Goal: Task Accomplishment & Management: Manage account settings

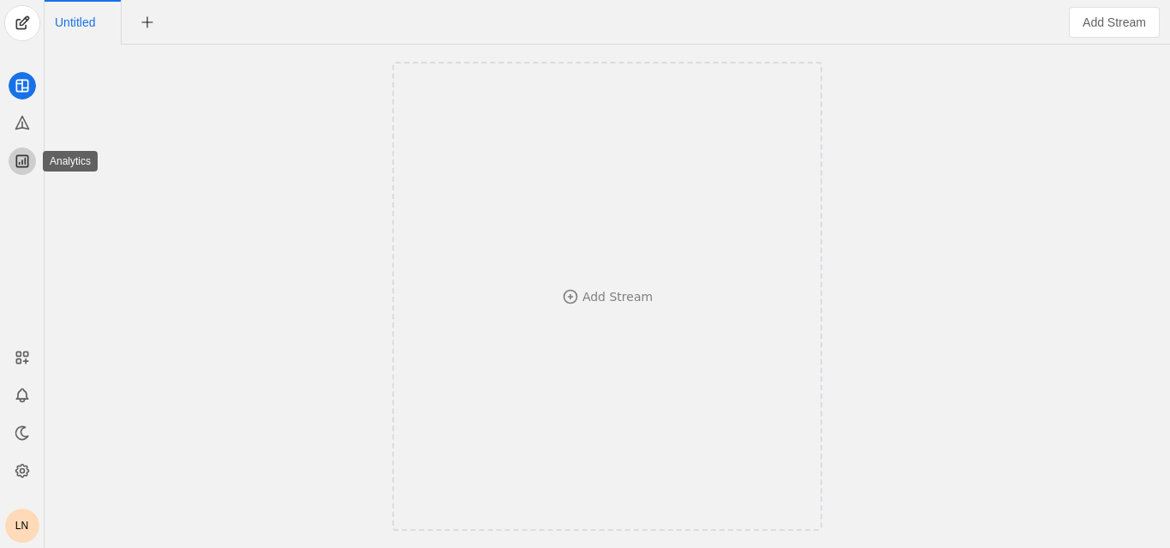
click at [25, 157] on icon at bounding box center [22, 161] width 17 height 17
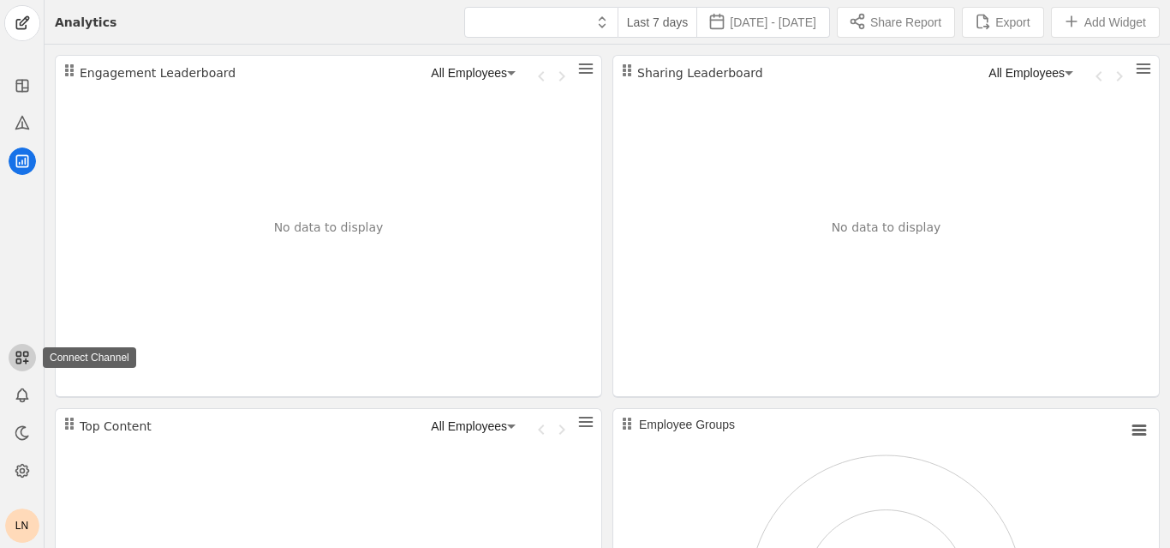
click at [18, 362] on icon at bounding box center [22, 357] width 17 height 17
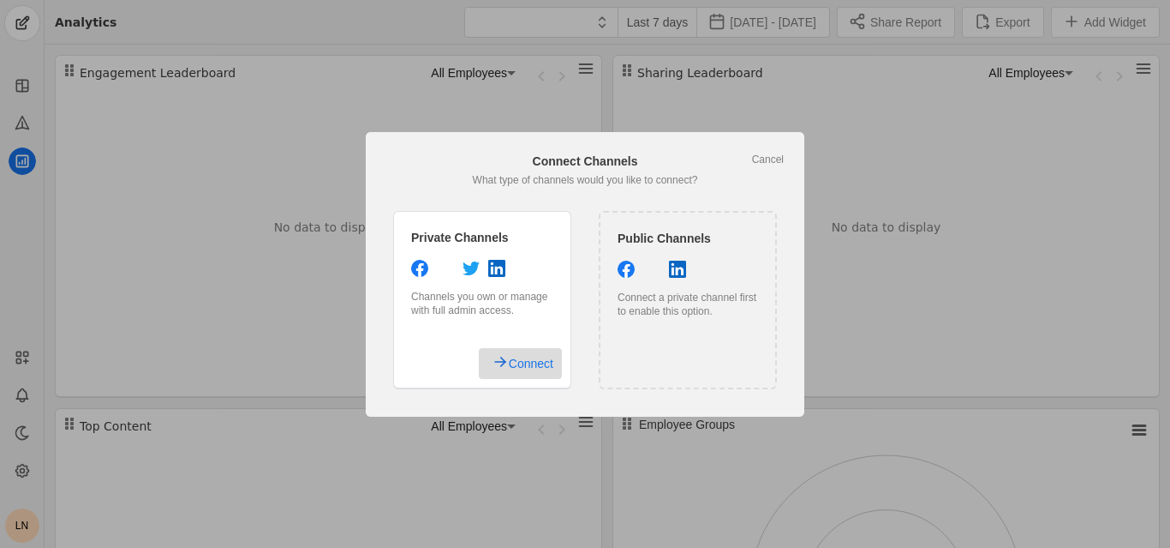
click at [510, 359] on span "Connect" at bounding box center [531, 363] width 45 height 31
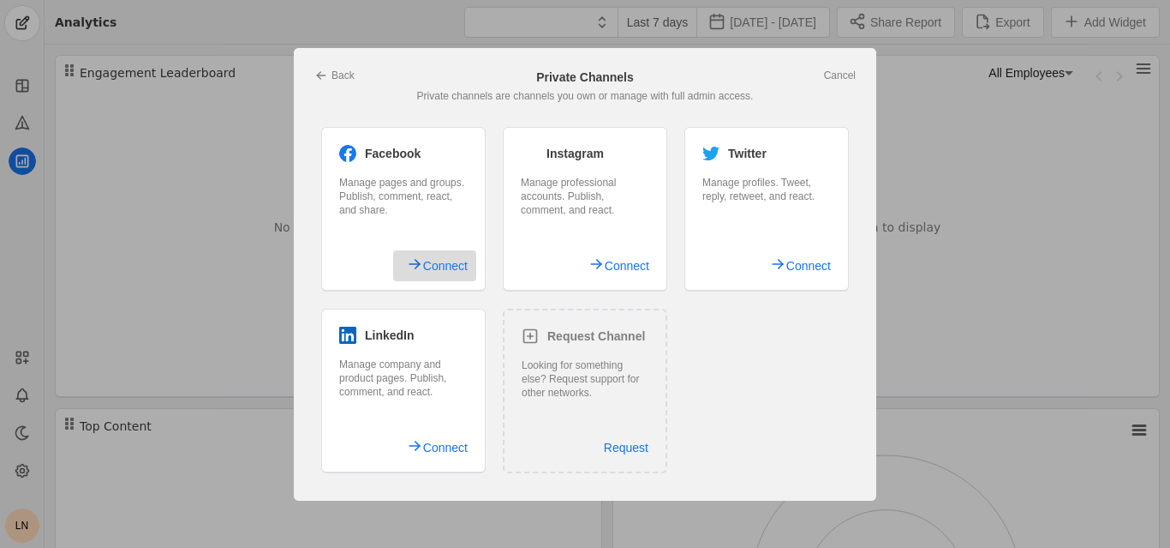
click at [434, 265] on span "Connect" at bounding box center [445, 265] width 45 height 31
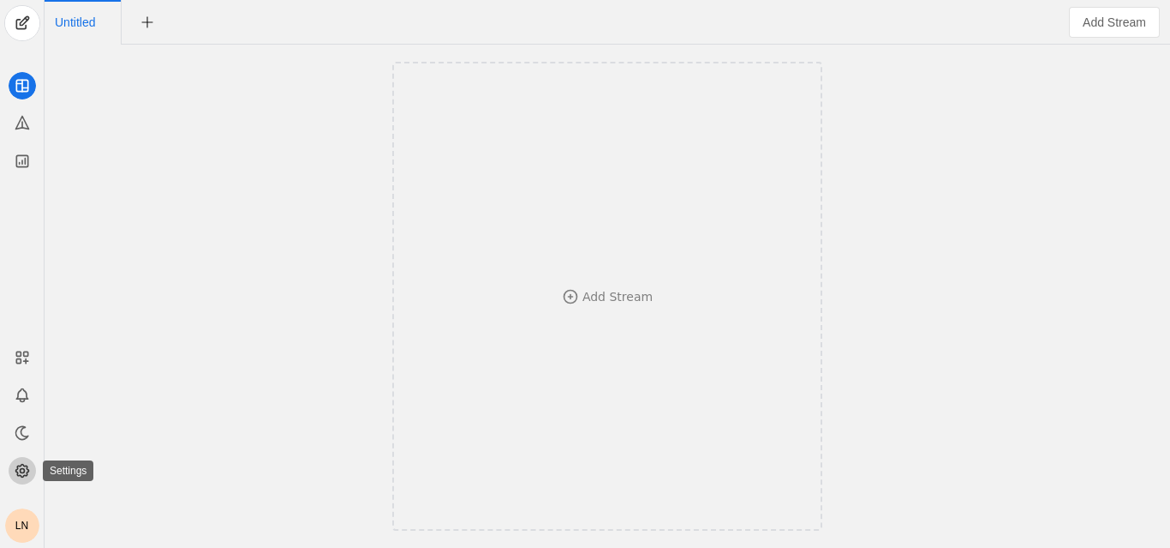
click at [21, 469] on circle at bounding box center [22, 471] width 4 height 4
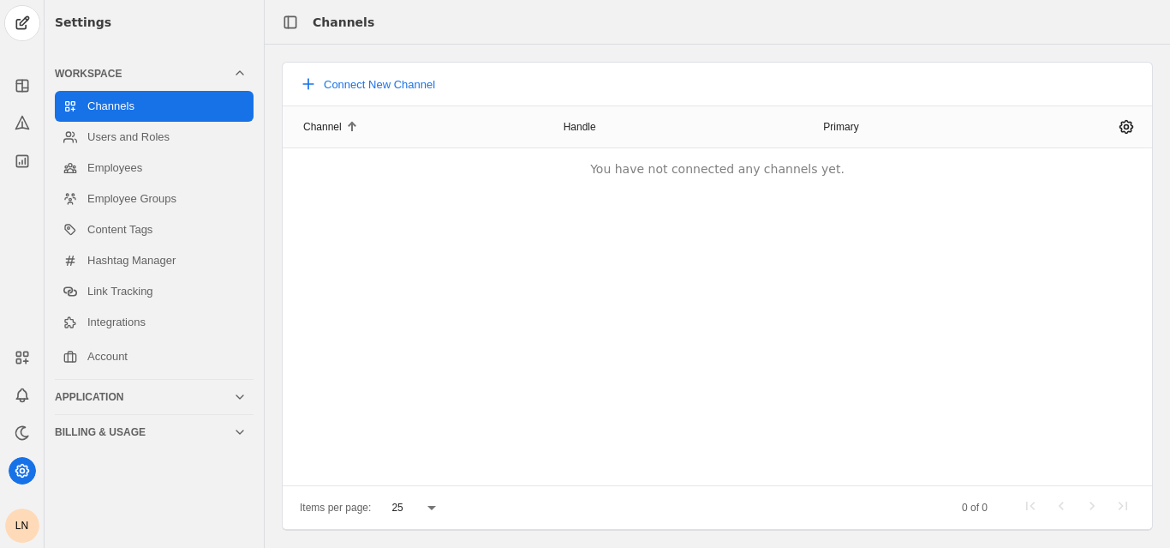
click at [634, 399] on div "Channel Handle Primary You have not connected any channels yet." at bounding box center [718, 295] width 870 height 380
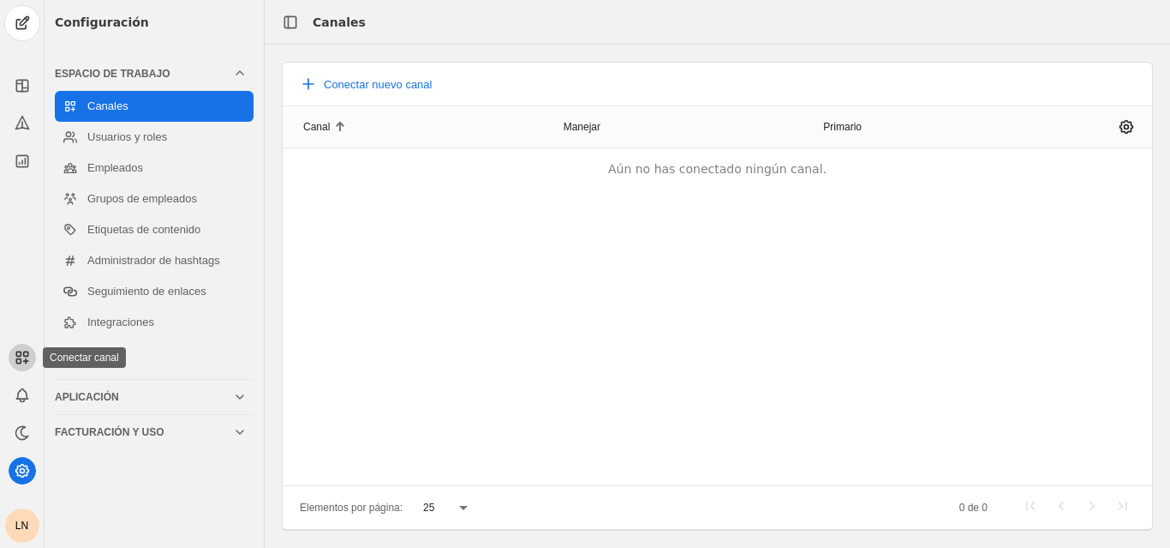
click at [24, 355] on rect at bounding box center [25, 353] width 4 height 4
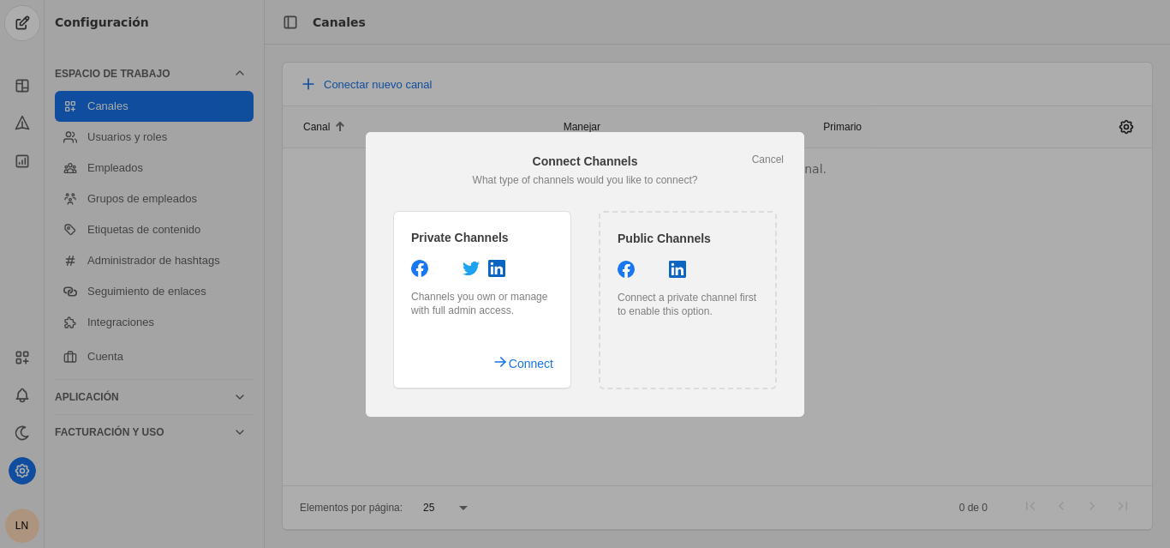
click at [660, 309] on div "Connect a private channel first to enable this option." at bounding box center [688, 303] width 141 height 27
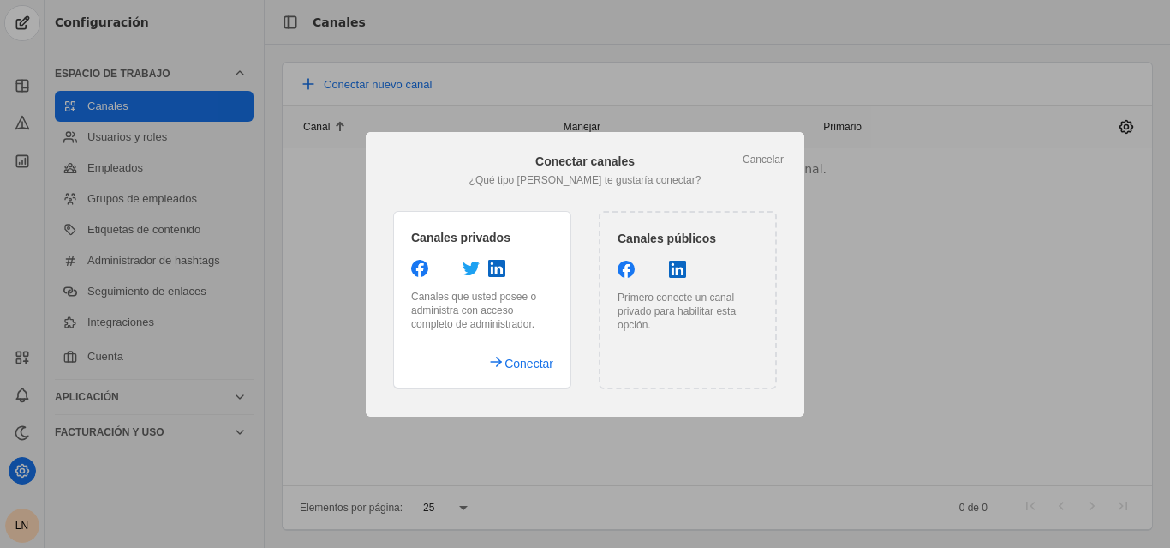
click at [721, 262] on div at bounding box center [688, 270] width 141 height 21
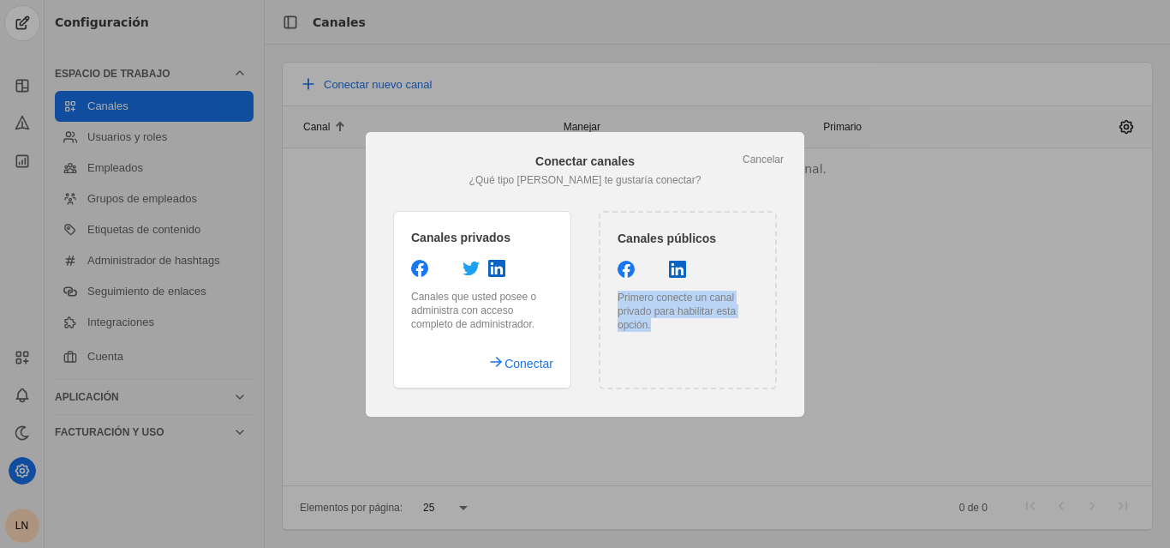
click at [679, 326] on div "Primero conecte un canal privado para habilitar esta opción." at bounding box center [688, 310] width 141 height 41
click at [500, 338] on div "Canales privados [PERSON_NAME] que usted posee o administra con acceso completo…" at bounding box center [482, 300] width 178 height 178
click at [506, 362] on font "Conectar" at bounding box center [529, 363] width 49 height 14
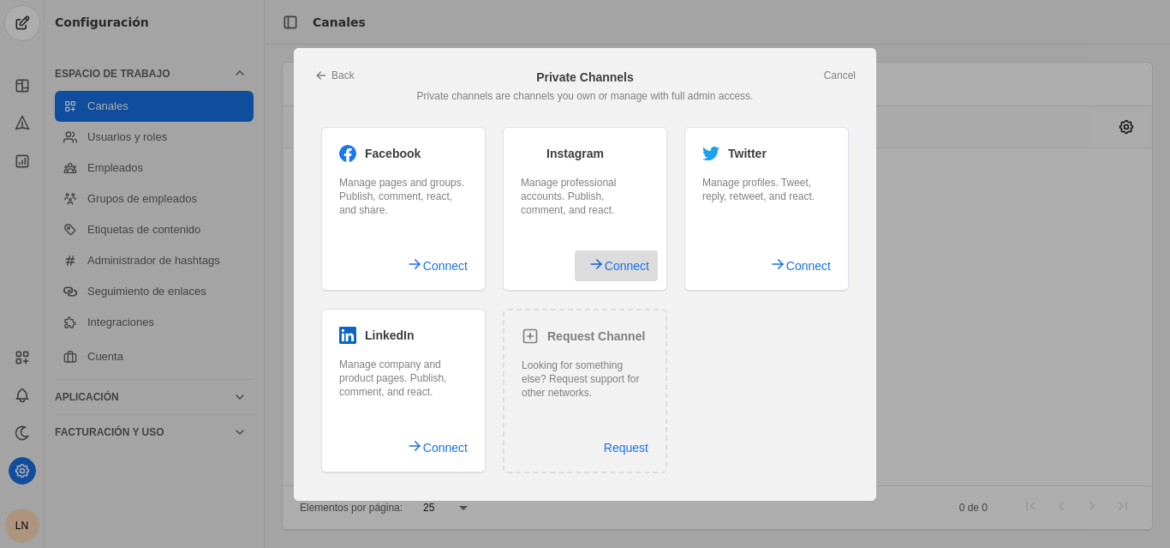
click at [613, 250] on span "Connect" at bounding box center [627, 265] width 45 height 31
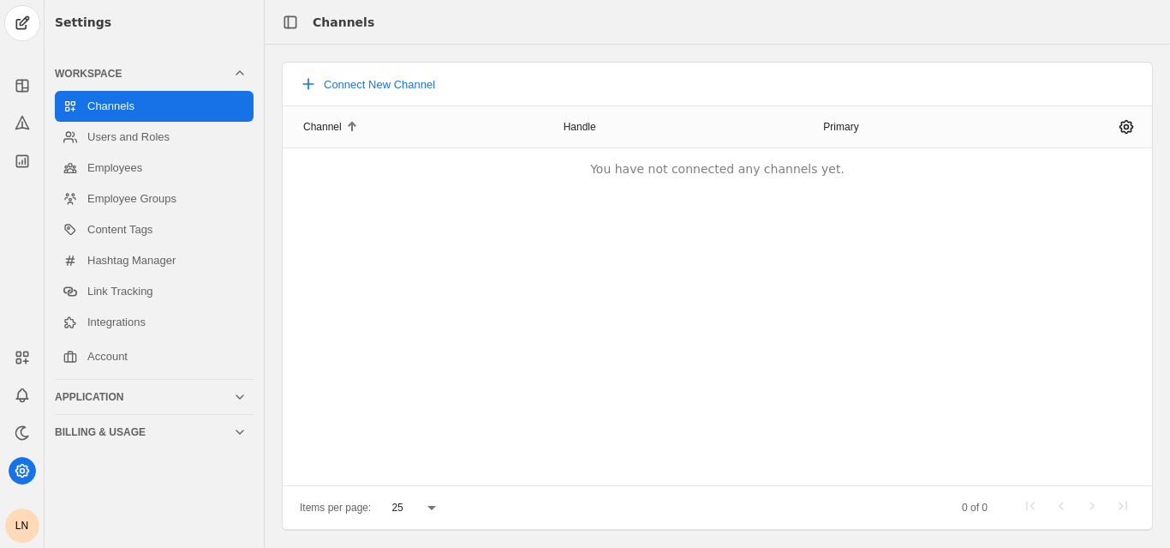
click at [113, 397] on div "Application" at bounding box center [144, 397] width 178 height 14
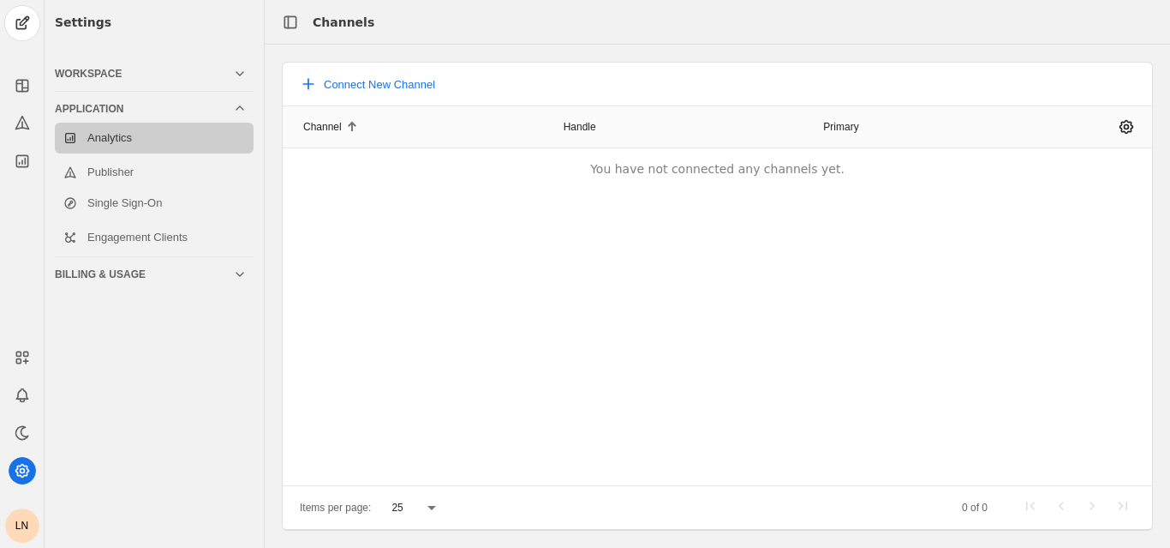
click at [126, 137] on link "Analytics" at bounding box center [154, 138] width 199 height 31
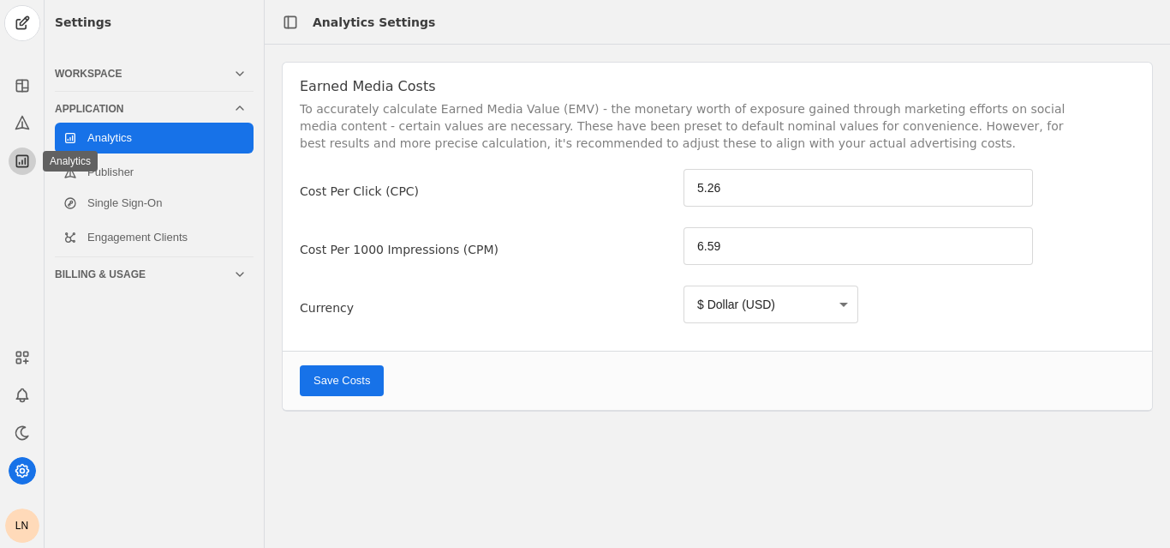
click at [21, 165] on icon at bounding box center [22, 161] width 17 height 17
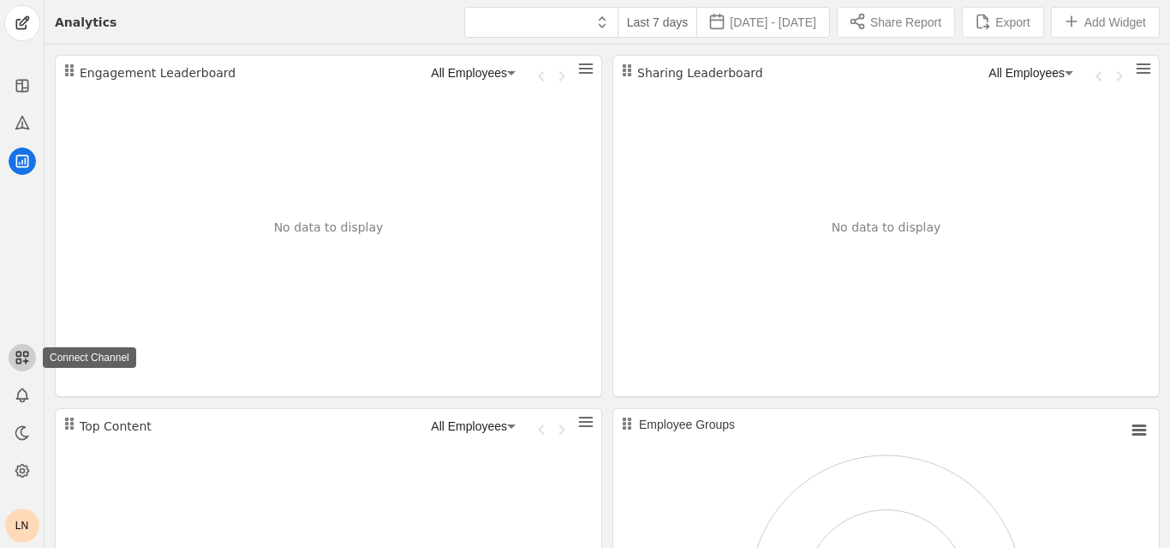
click at [26, 357] on icon at bounding box center [22, 357] width 17 height 17
